Goal: Transaction & Acquisition: Subscribe to service/newsletter

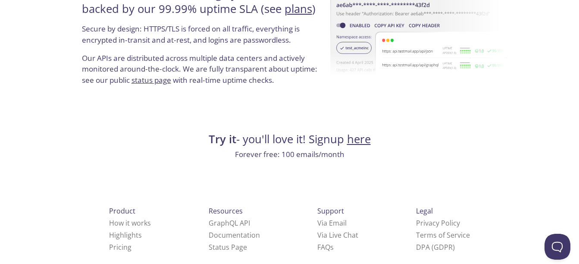
scroll to position [1706, 0]
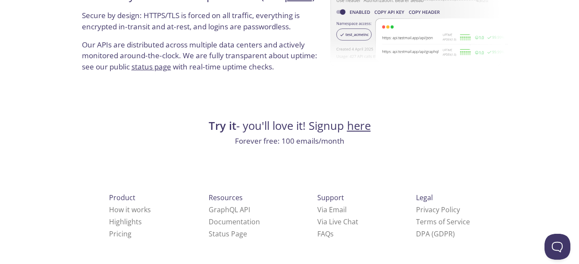
click at [362, 125] on link "here" at bounding box center [359, 125] width 24 height 15
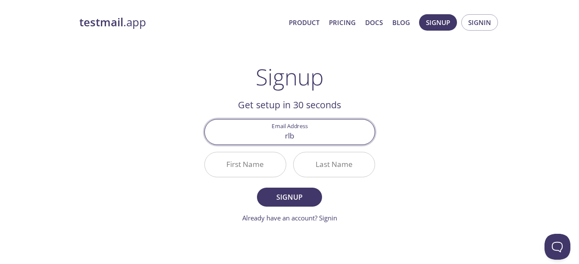
type input "rlb"
click at [257, 187] on button "Signup" at bounding box center [289, 196] width 65 height 19
click at [424, 122] on div "testmail .app Product Pricing Docs Blog Signup Signin Signup Get setup in 30 se…" at bounding box center [289, 206] width 441 height 395
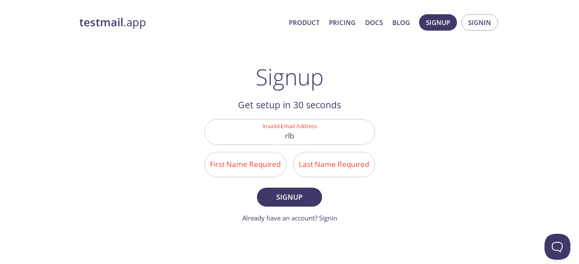
click at [261, 166] on input "First Name Required" at bounding box center [245, 164] width 81 height 25
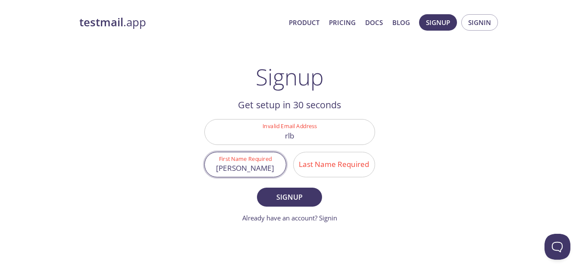
type input "[PERSON_NAME]"
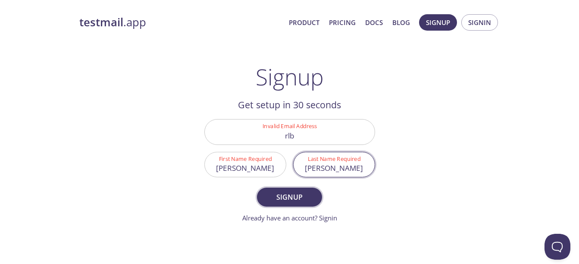
type input "[PERSON_NAME]"
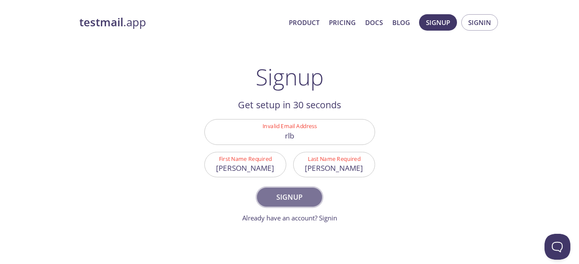
click at [284, 196] on span "Signup" at bounding box center [289, 197] width 46 height 12
click at [307, 135] on input "rlb" at bounding box center [290, 131] width 170 height 25
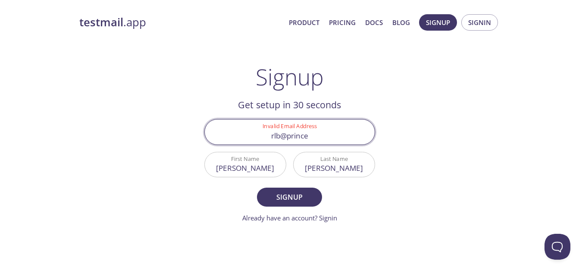
click at [257, 187] on button "Signup" at bounding box center [289, 196] width 65 height 19
type input "[EMAIL_ADDRESS][DOMAIN_NAME]"
click at [293, 199] on span "Signup" at bounding box center [289, 197] width 46 height 12
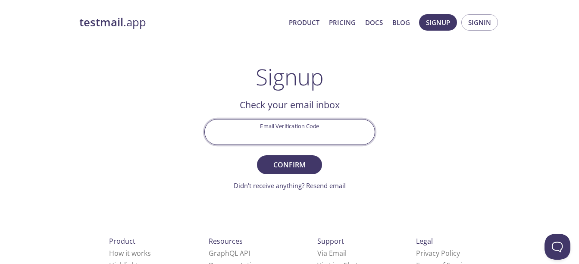
click at [306, 129] on input "Email Verification Code" at bounding box center [290, 131] width 170 height 25
paste input "9BRUTBX"
type input "9BRUTBX"
click at [275, 167] on span "Confirm" at bounding box center [289, 165] width 46 height 12
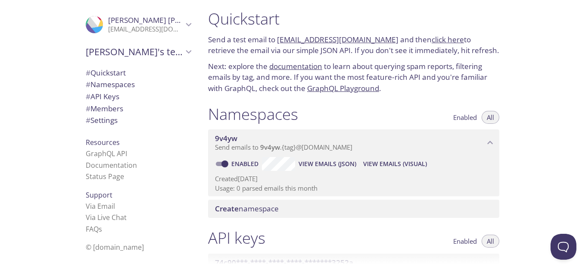
scroll to position [4, 0]
click at [489, 140] on icon "9v4yw namespace" at bounding box center [490, 142] width 11 height 11
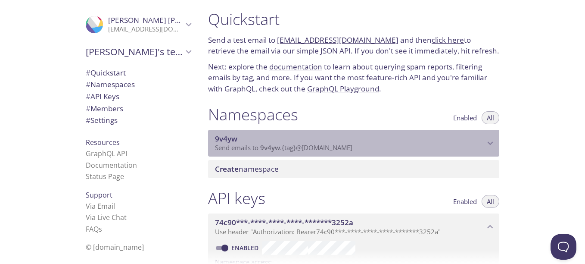
click at [489, 140] on icon "9v4yw namespace" at bounding box center [490, 142] width 11 height 11
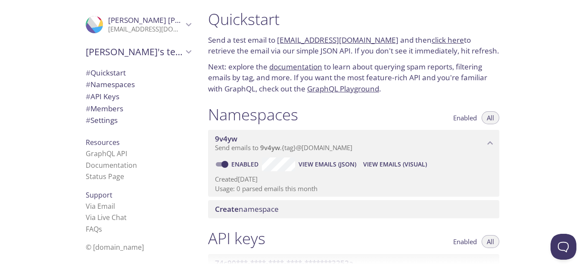
click at [465, 118] on span "Enabled" at bounding box center [465, 118] width 24 height 0
click at [335, 164] on span "View Emails (JSON)" at bounding box center [328, 164] width 58 height 10
click at [394, 167] on span "View Emails (Visual)" at bounding box center [395, 164] width 64 height 10
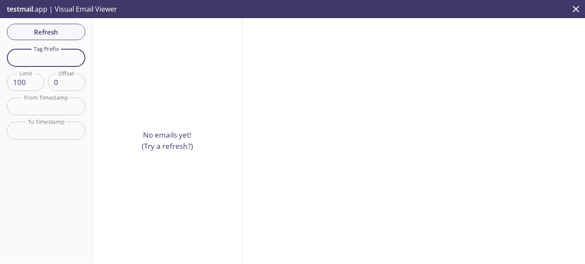
click at [47, 59] on input "text" at bounding box center [46, 58] width 78 height 18
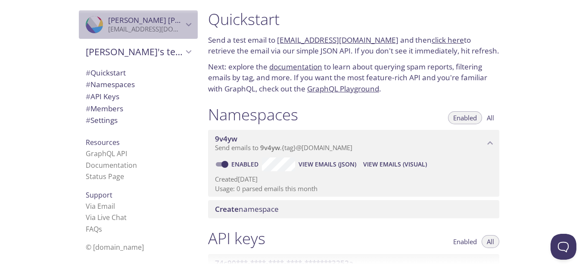
click at [183, 25] on icon "Rohan Bhamare" at bounding box center [188, 24] width 11 height 11
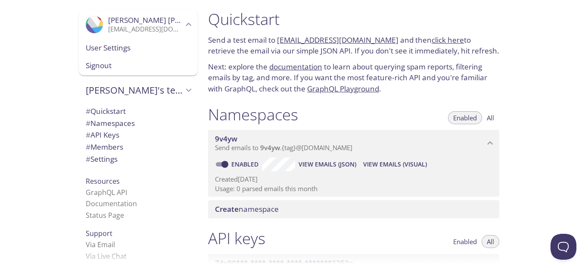
click at [114, 44] on span "User Settings" at bounding box center [138, 47] width 105 height 11
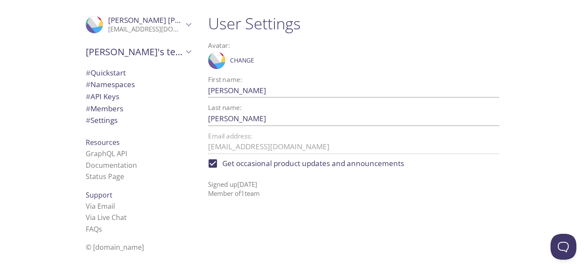
click at [141, 18] on span "[PERSON_NAME]" at bounding box center [167, 20] width 118 height 10
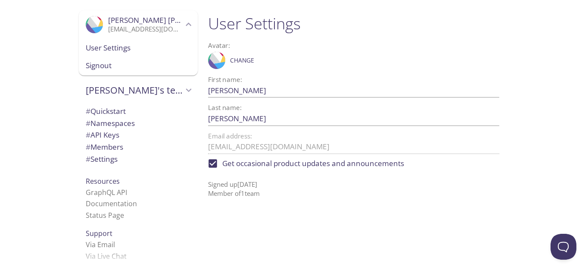
click at [119, 157] on span "# Settings" at bounding box center [138, 158] width 105 height 11
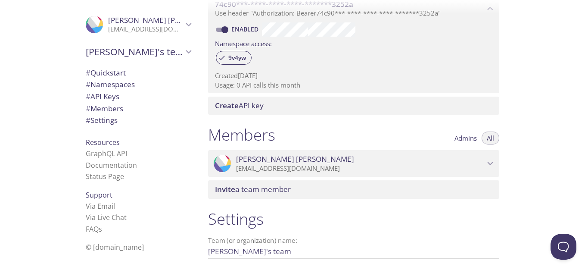
scroll to position [177, 0]
